Goal: Task Accomplishment & Management: Complete application form

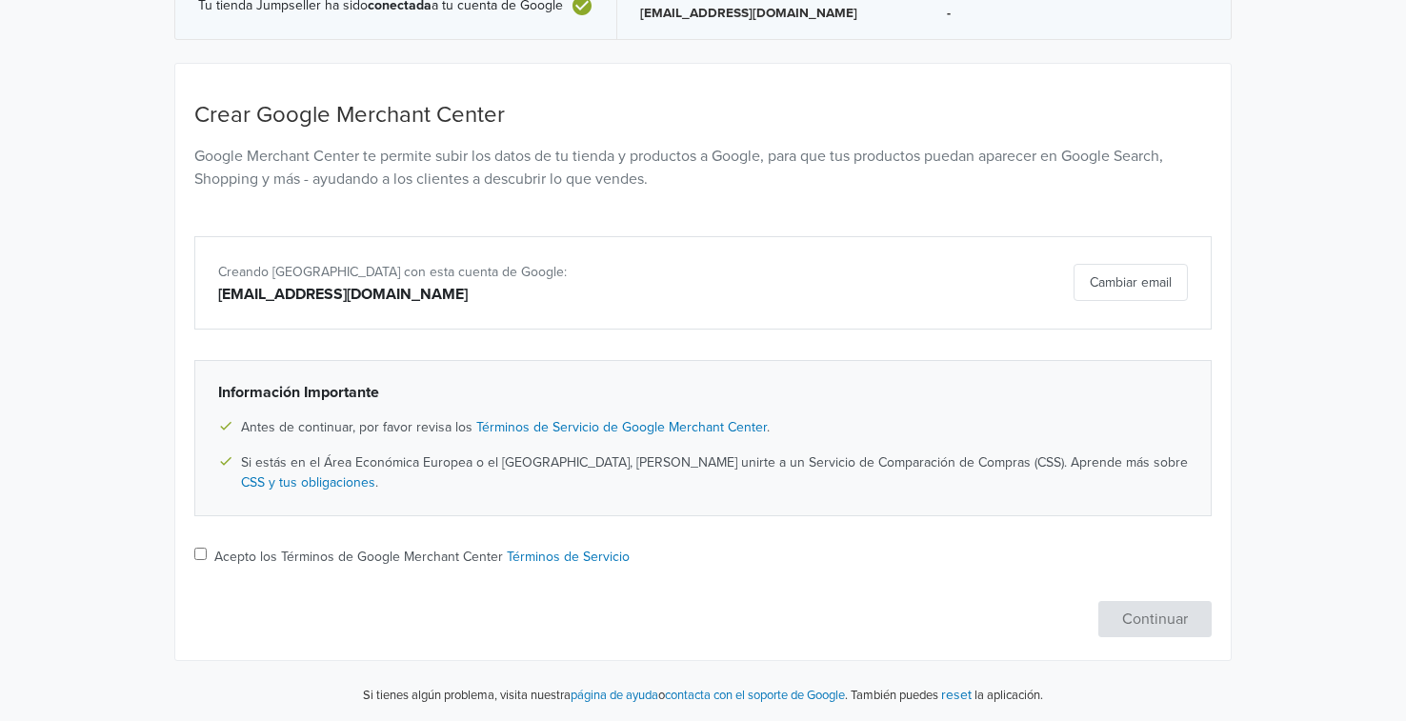
scroll to position [222, 0]
click at [198, 548] on input "Acepto los Términos de Google Merchant Center Términos de Servicio" at bounding box center [200, 554] width 12 height 12
checkbox input "true"
click at [1118, 612] on button "Continuar" at bounding box center [1154, 619] width 113 height 36
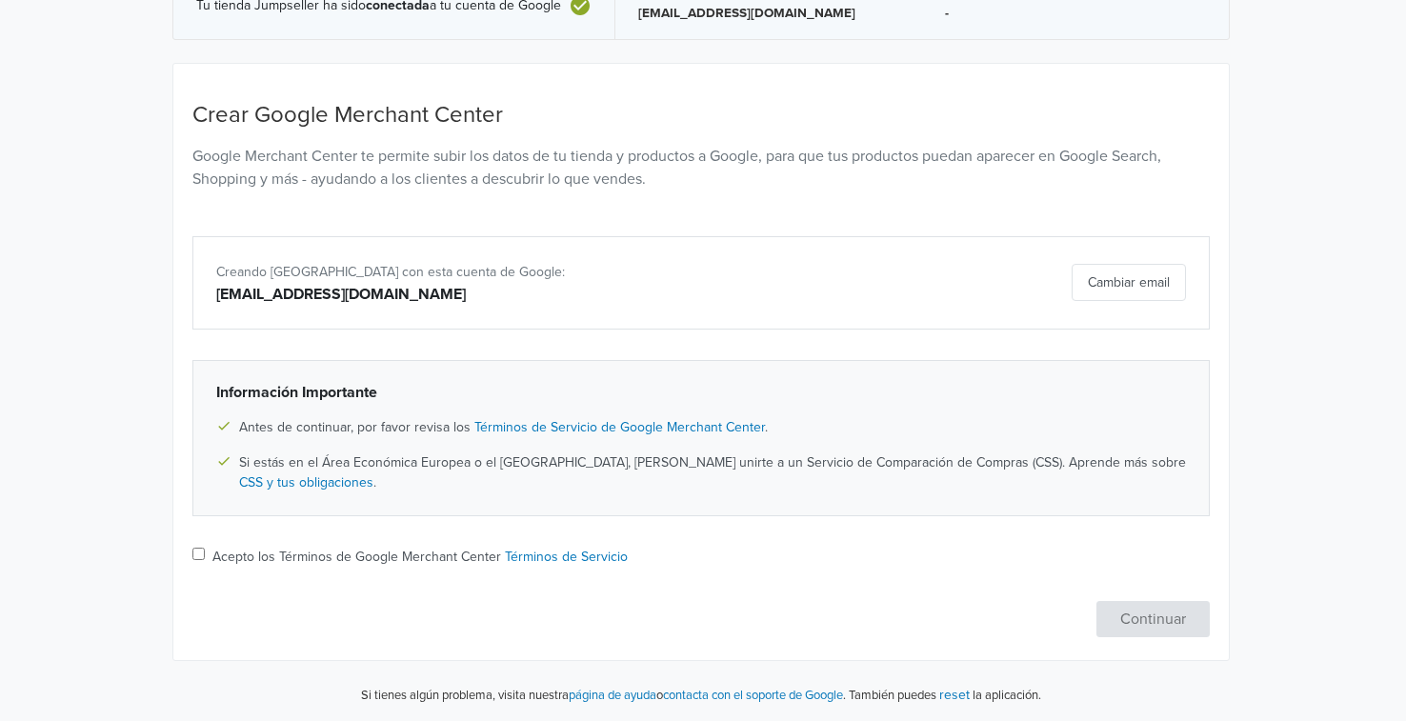
click at [195, 549] on input "Acepto los Términos de Google Merchant Center Términos de Servicio" at bounding box center [198, 554] width 12 height 12
checkbox input "true"
click at [1147, 621] on button "Continuar" at bounding box center [1152, 619] width 113 height 36
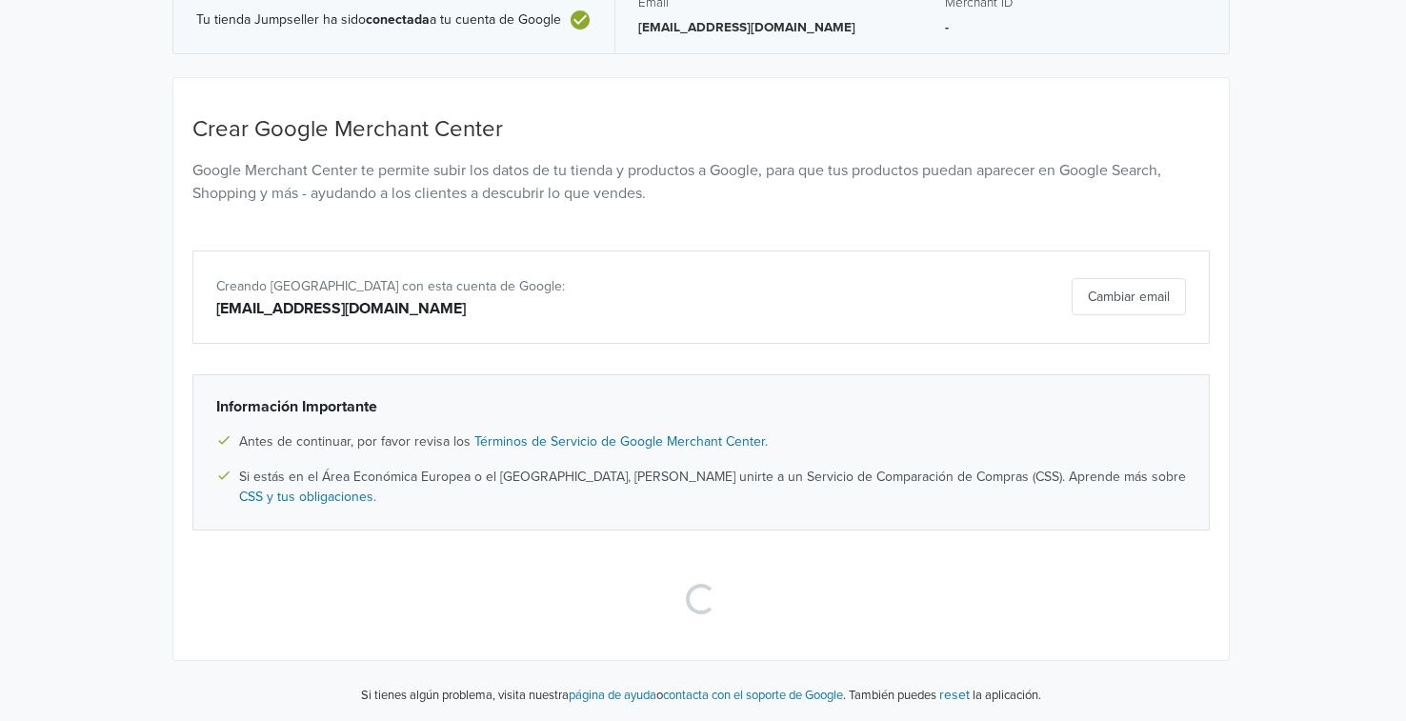
scroll to position [208, 2]
click at [1242, 334] on div "× The Google account (@[DOMAIN_NAME] user) that generated the OAuth access toke…" at bounding box center [701, 295] width 1086 height 850
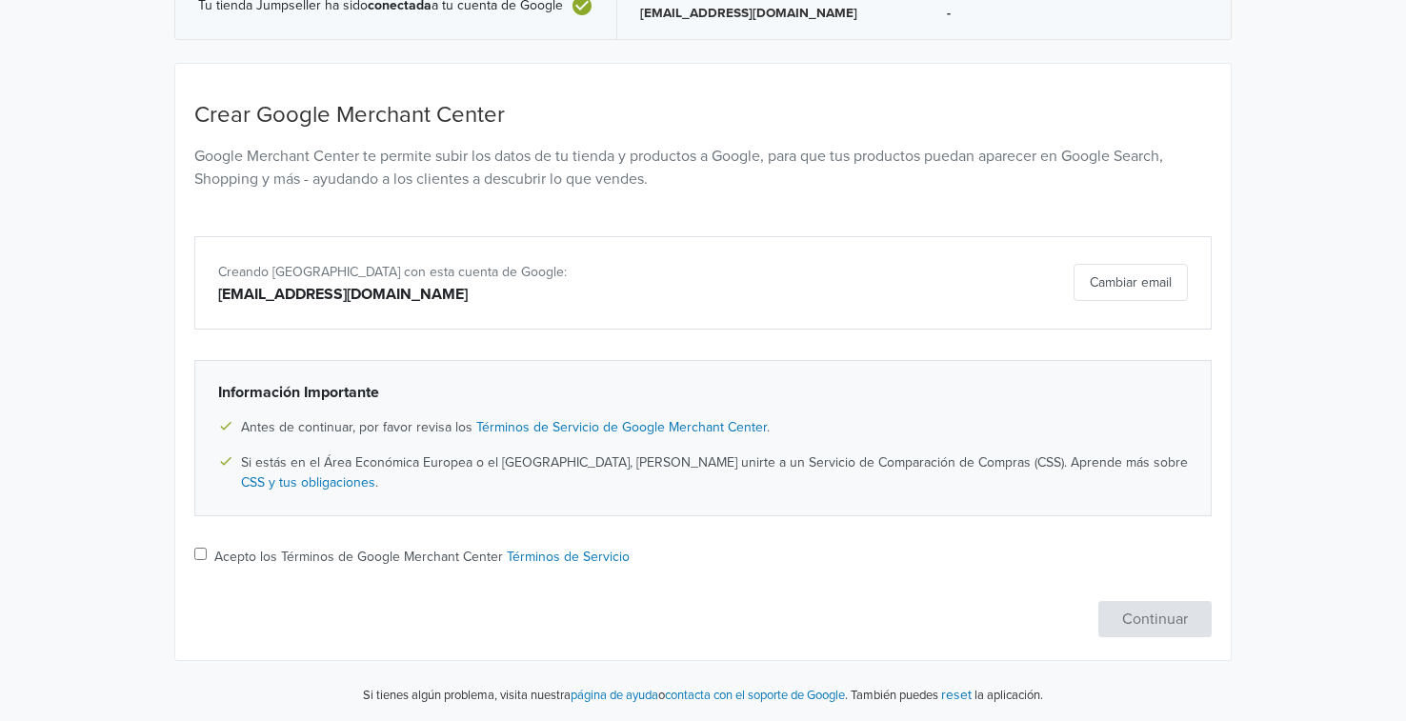
scroll to position [222, 0]
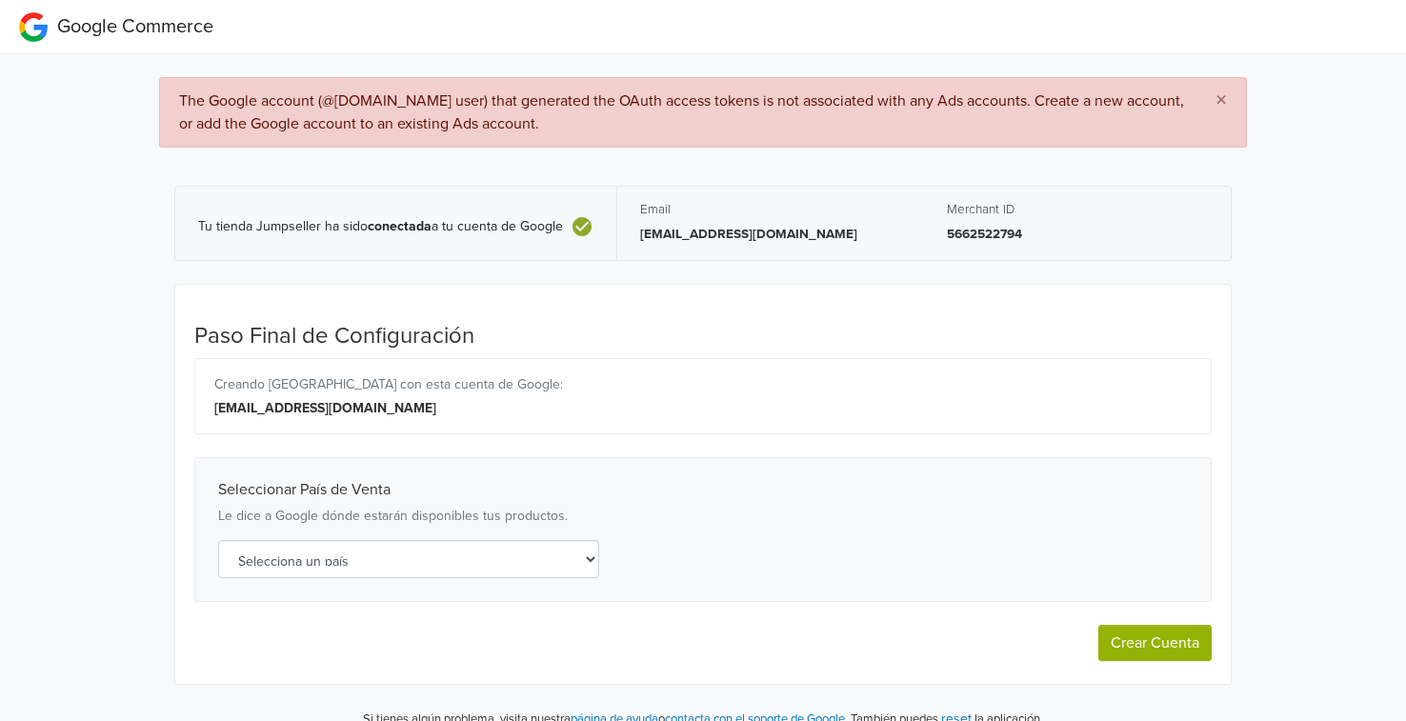
select select "cl"
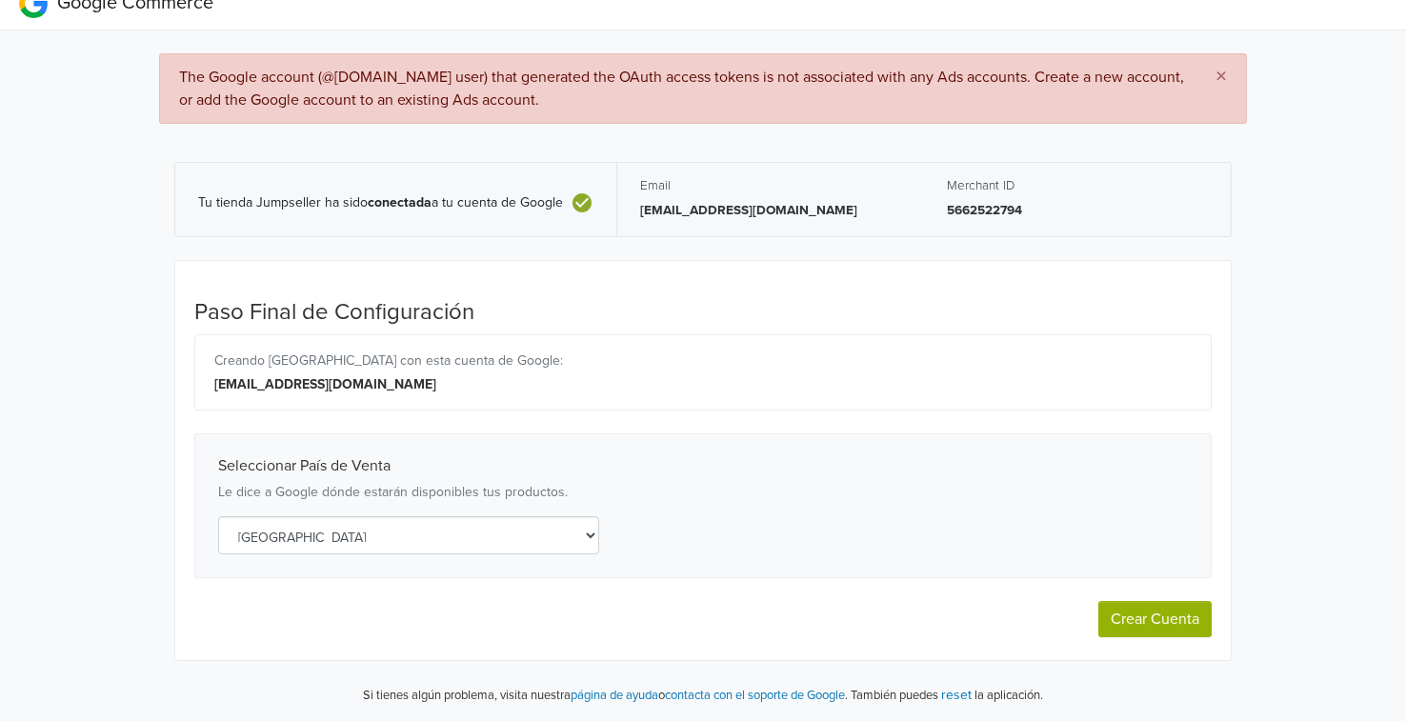
scroll to position [25, 0]
click at [1163, 620] on button "Crear Cuenta" at bounding box center [1154, 619] width 113 height 36
select select "cl"
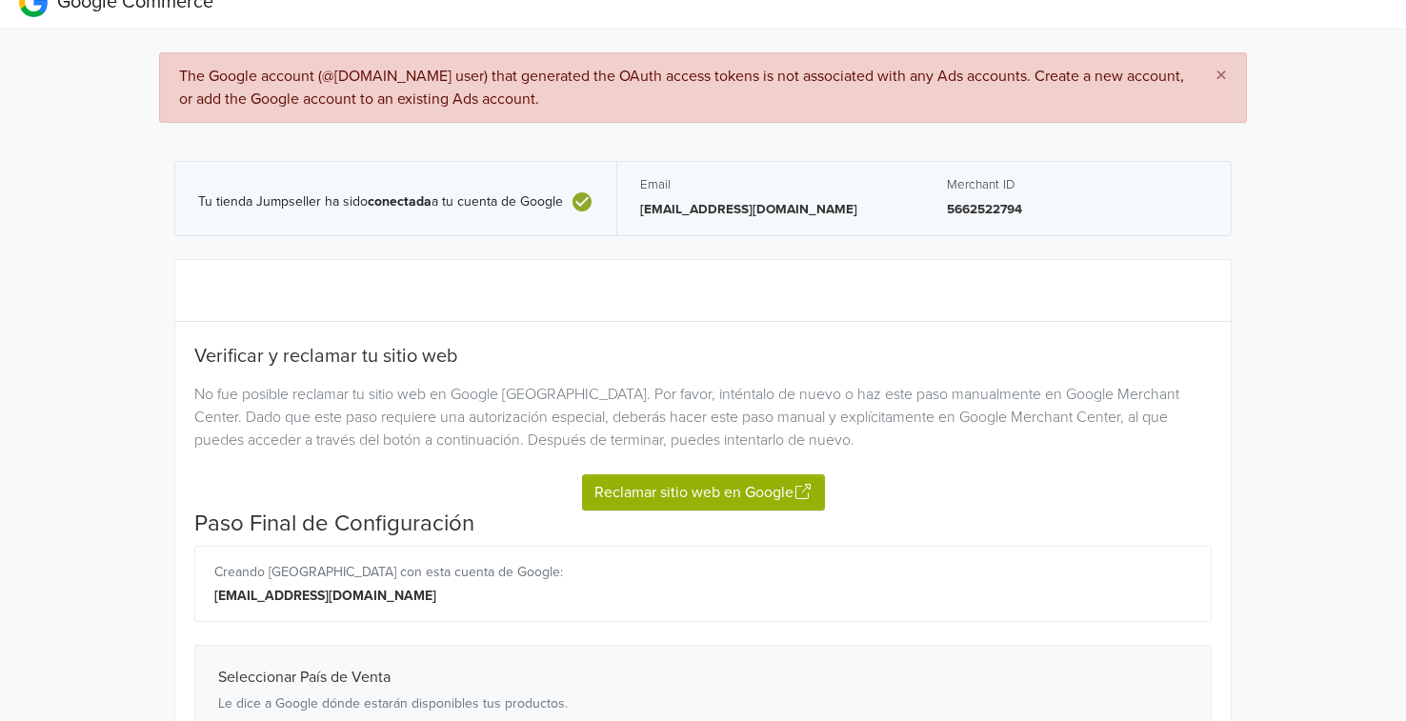
select select "cl"
click at [684, 493] on button "Reclamar sitio web en Google" at bounding box center [703, 492] width 243 height 36
